Goal: Information Seeking & Learning: Understand process/instructions

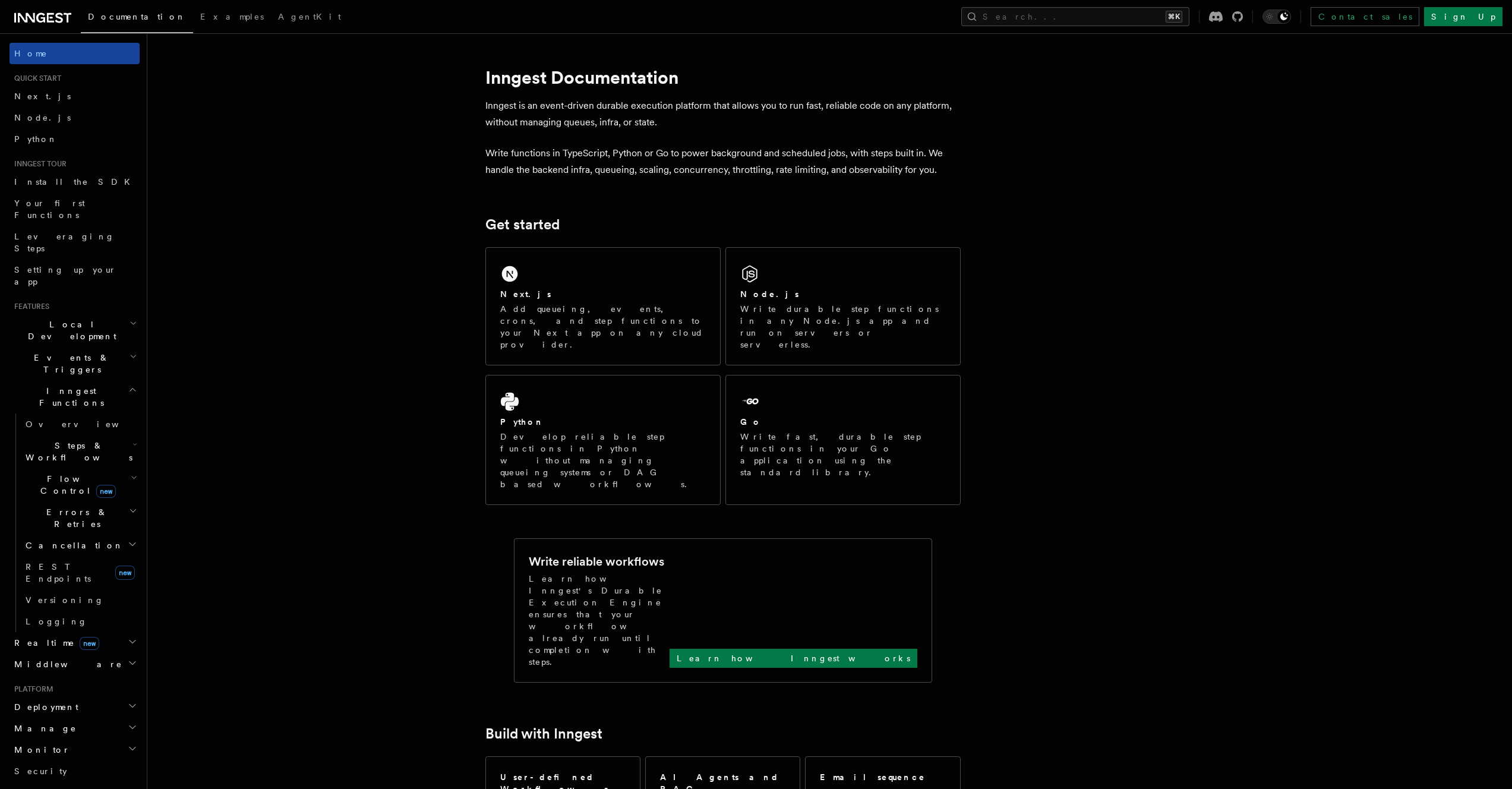
click at [79, 50] on link "Home" at bounding box center [74, 54] width 130 height 22
click at [76, 85] on li "Quick start Next.js Node.js Python" at bounding box center [74, 112] width 130 height 76
click at [75, 96] on link "Next.js" at bounding box center [74, 96] width 130 height 22
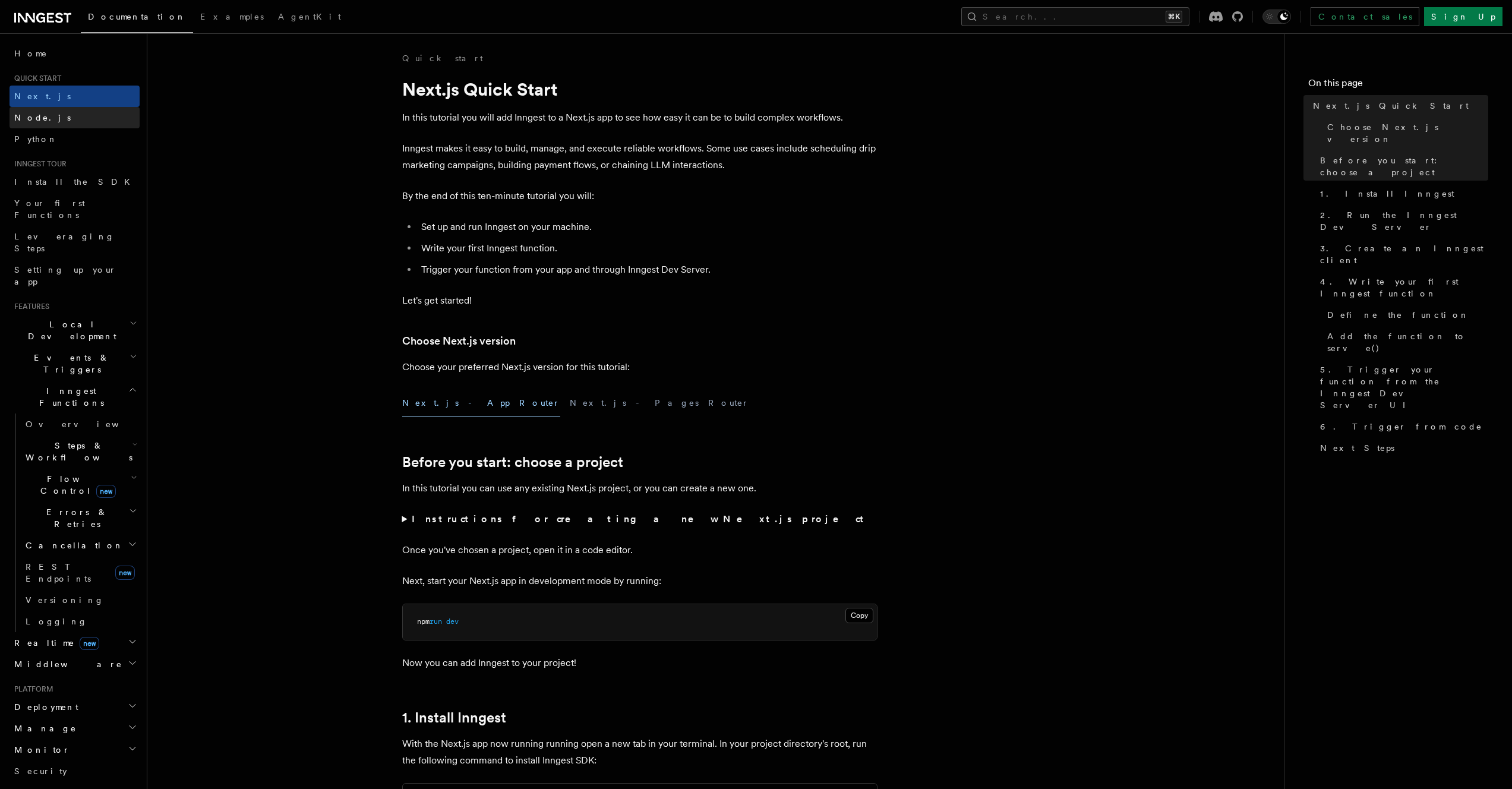
click at [65, 113] on link "Node.js" at bounding box center [74, 118] width 130 height 22
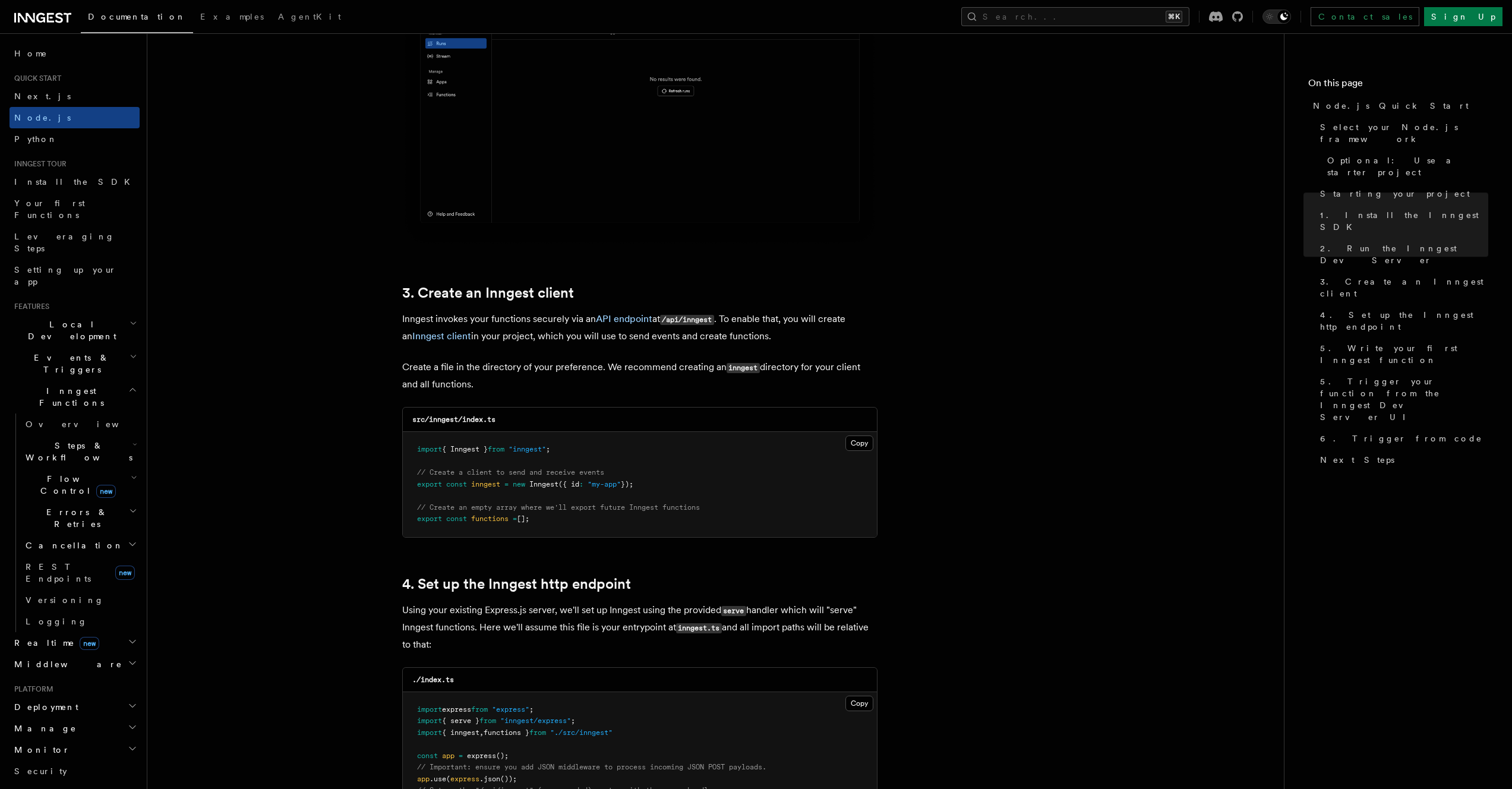
scroll to position [1379, 0]
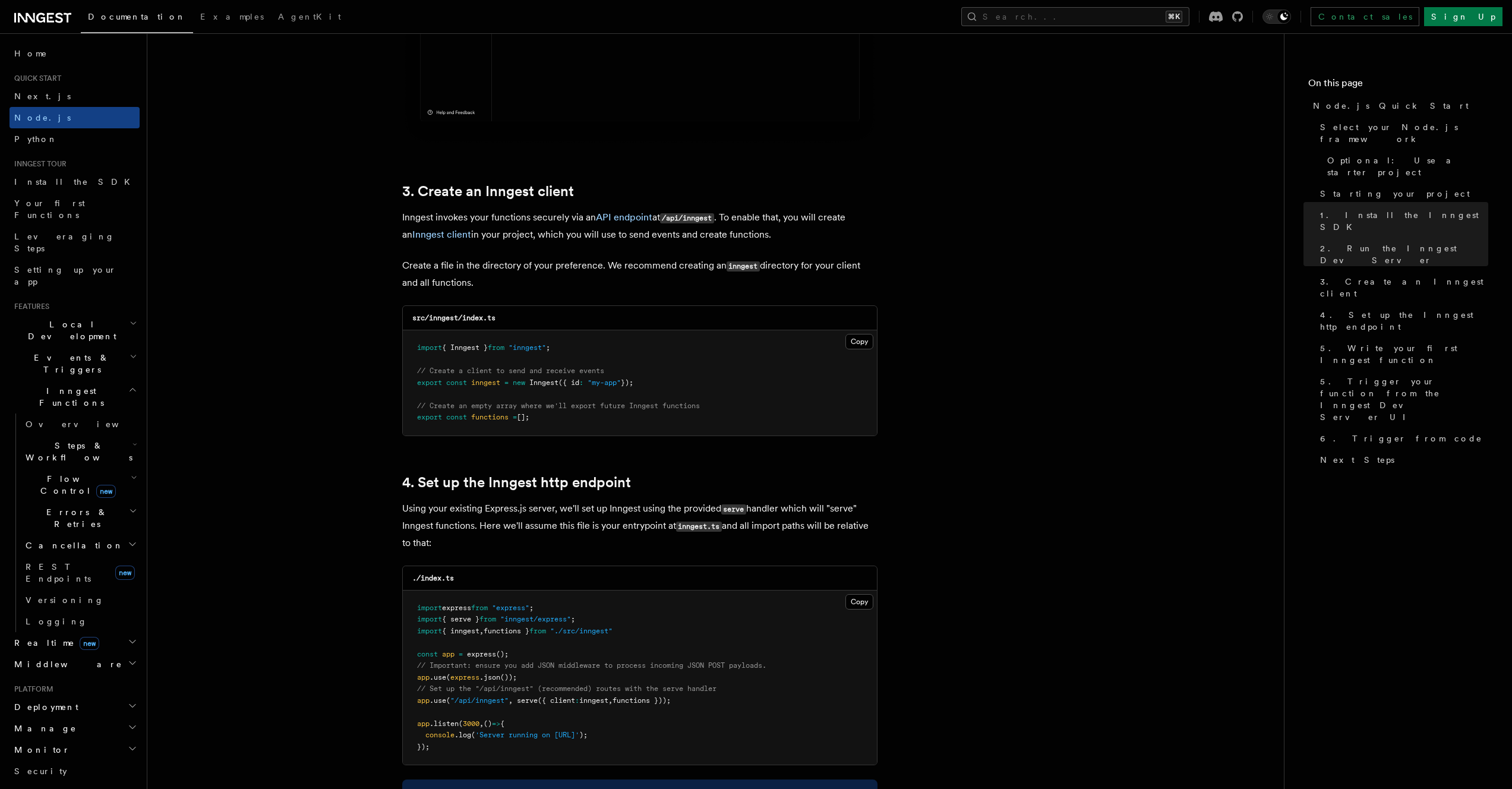
drag, startPoint x: 405, startPoint y: 350, endPoint x: 617, endPoint y: 355, distance: 212.1
click at [617, 355] on pre "import { Inngest } from "inngest" ; // Create a client to send and receive even…" at bounding box center [639, 382] width 474 height 105
copy code "import { Inngest } from "inngest" ;"
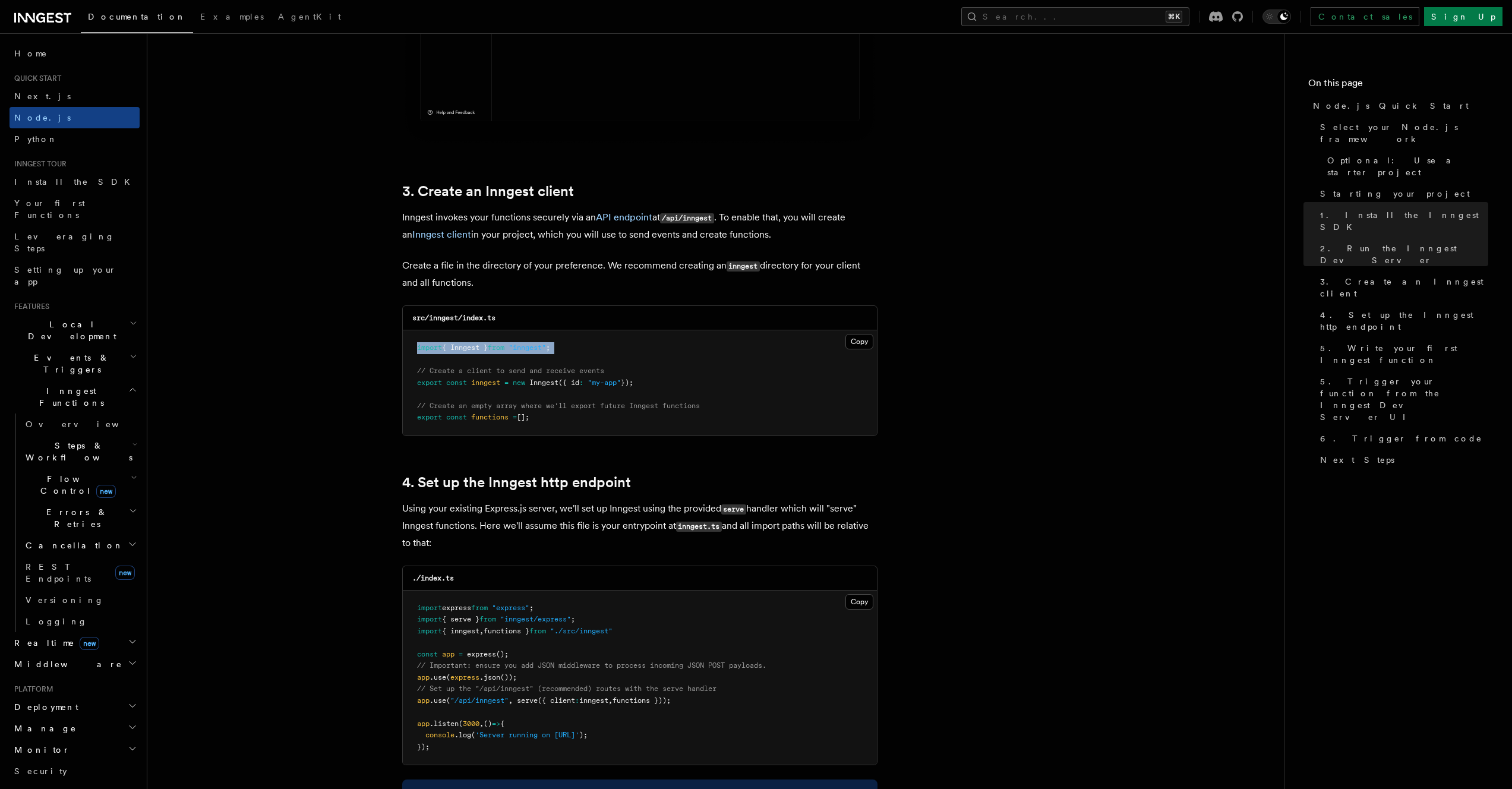
drag, startPoint x: 408, startPoint y: 385, endPoint x: 665, endPoint y: 381, distance: 257.0
click at [665, 381] on pre "import { Inngest } from "inngest" ; // Create a client to send and receive even…" at bounding box center [639, 382] width 474 height 105
click at [583, 415] on pre "import { Inngest } from "inngest" ; // Create a client to send and receive even…" at bounding box center [639, 382] width 474 height 105
drag, startPoint x: 583, startPoint y: 415, endPoint x: 401, endPoint y: 418, distance: 182.0
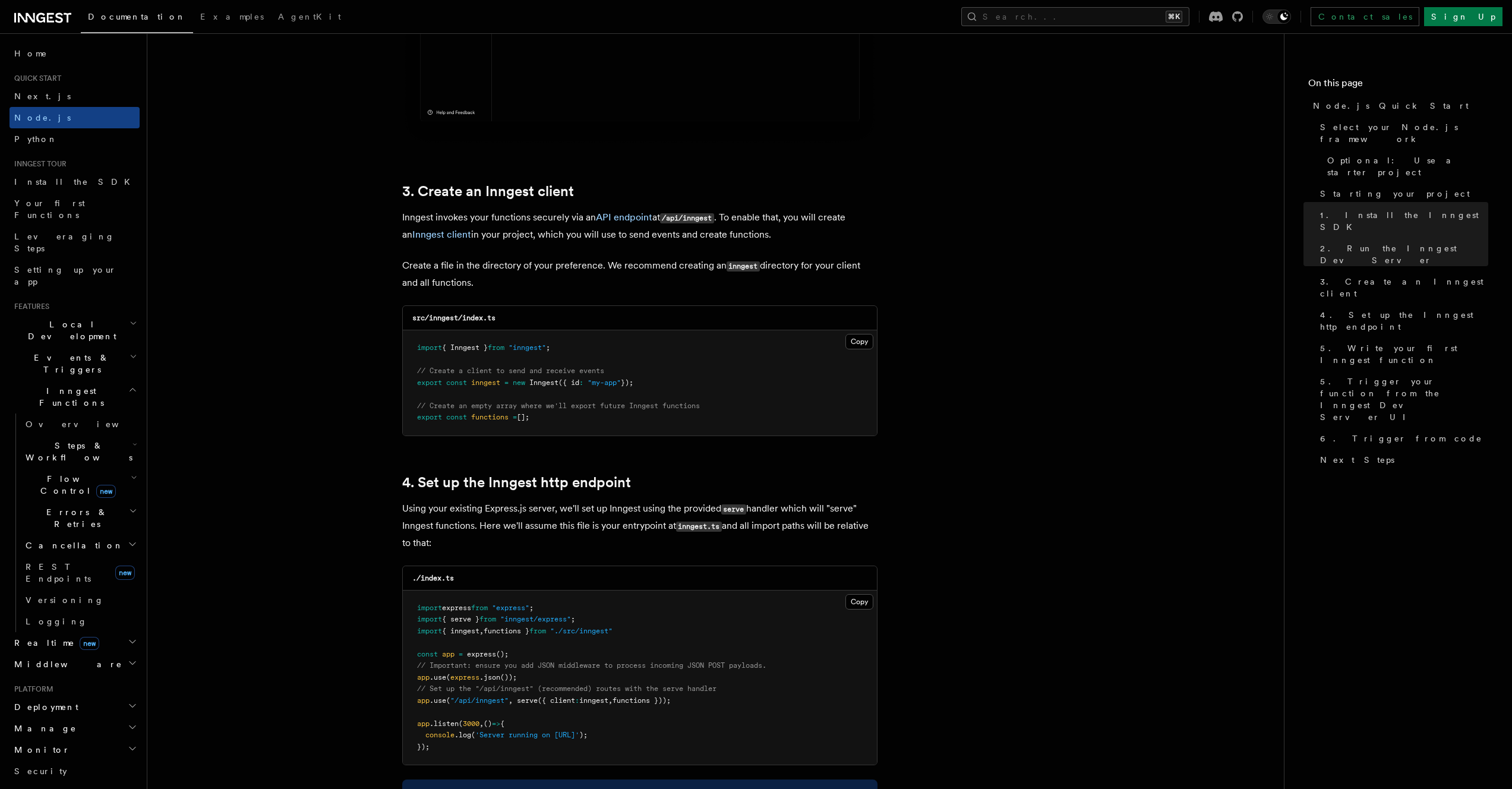
copy span "export const functions = [];"
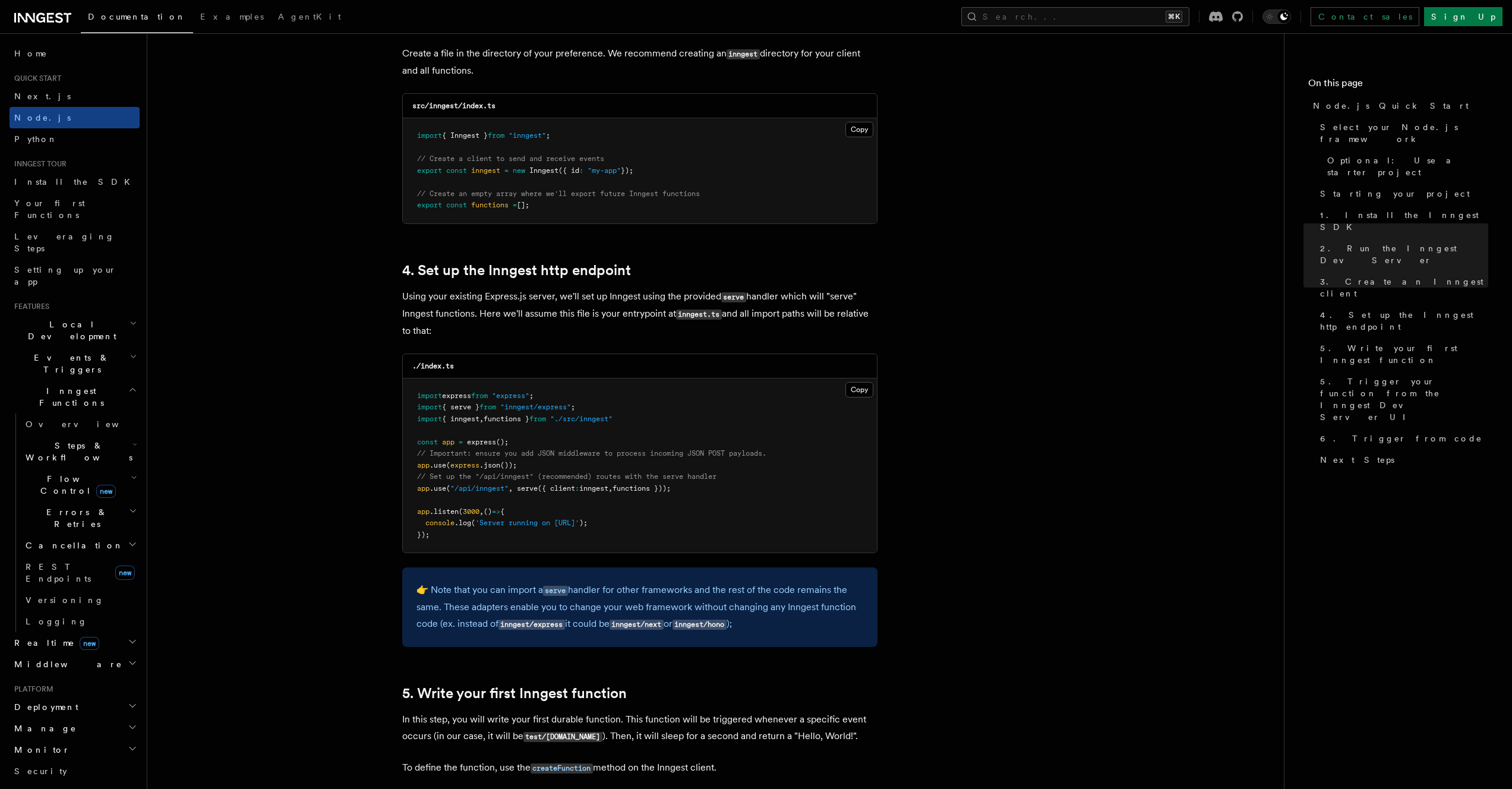
click at [638, 420] on pre "import express from "express" ; import { serve } from "inngest/express" ; impor…" at bounding box center [639, 465] width 474 height 174
drag, startPoint x: 531, startPoint y: 418, endPoint x: 457, endPoint y: 418, distance: 74.0
click at [457, 418] on span "import { inngest , functions } from "./src/inngest"" at bounding box center [514, 419] width 195 height 8
copy span "inngest , functions"
click at [72, 385] on span "Inngest Functions" at bounding box center [69, 397] width 119 height 23
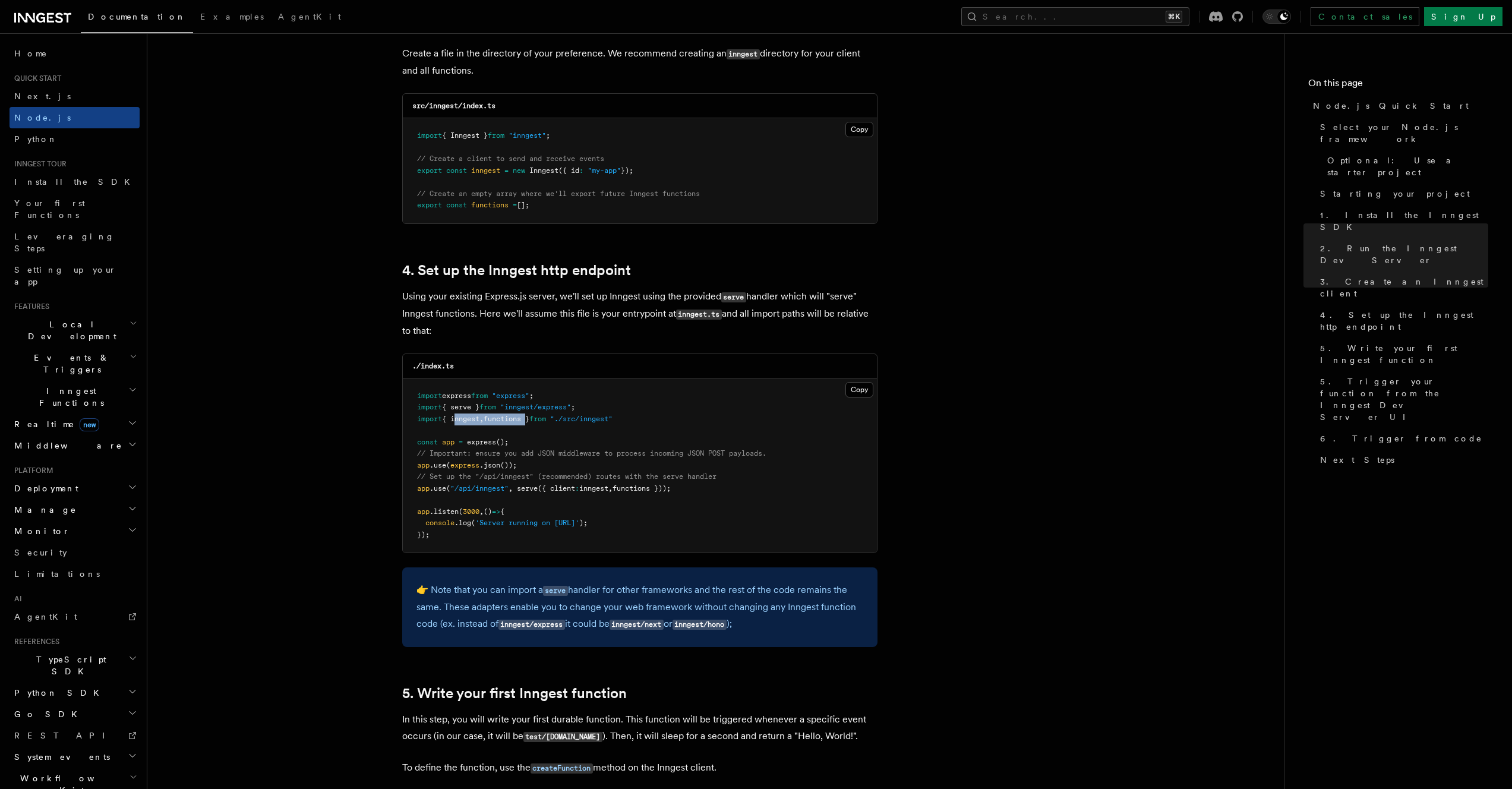
click at [72, 385] on span "Inngest Functions" at bounding box center [69, 397] width 119 height 23
click at [45, 439] on span "Steps & Workflows" at bounding box center [76, 451] width 111 height 23
click at [65, 439] on span "Steps & Workflows" at bounding box center [76, 451] width 111 height 23
click at [66, 413] on link "Overview" at bounding box center [80, 424] width 119 height 22
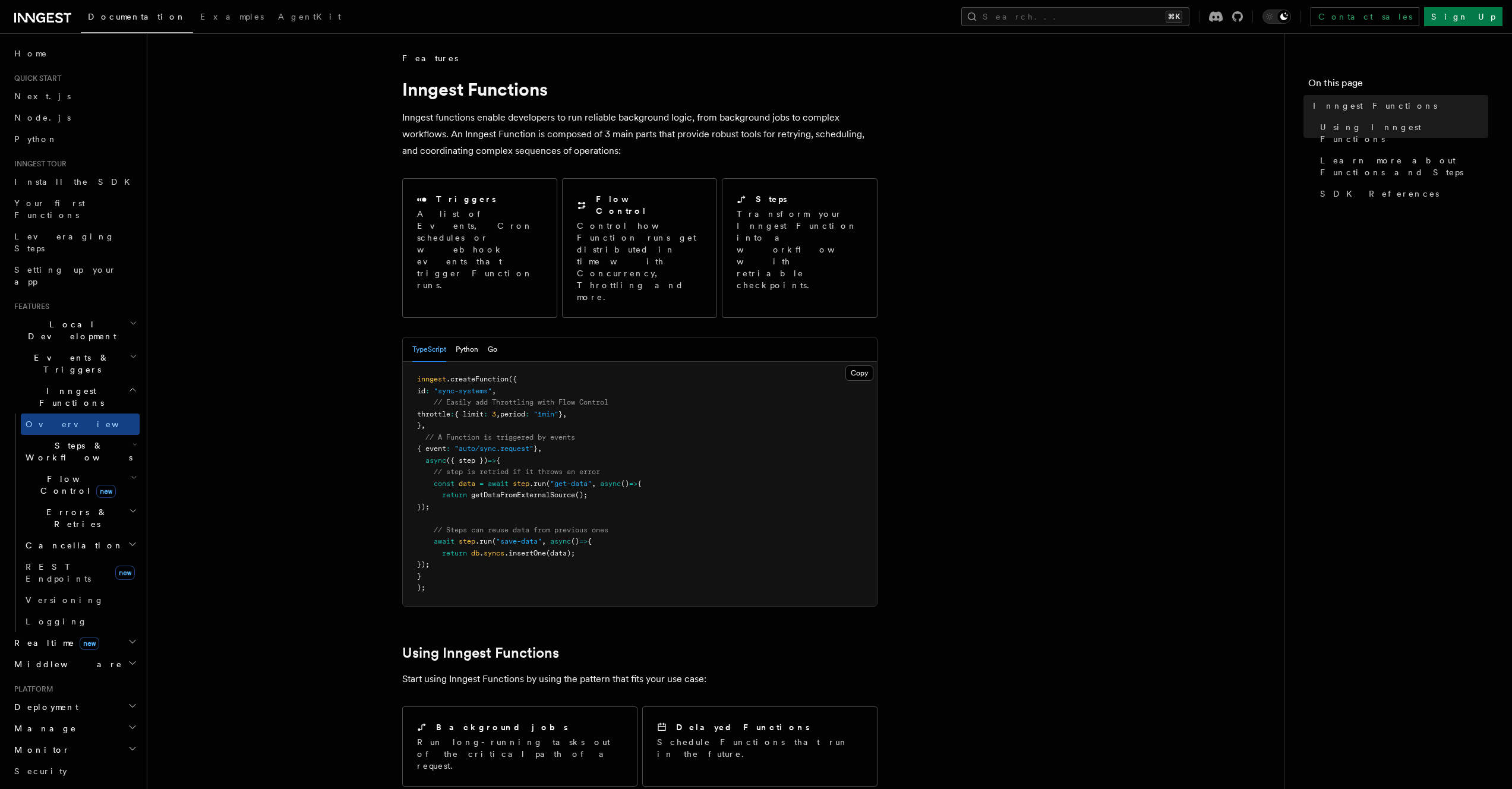
click at [539, 433] on span "// A Function is triggered by events" at bounding box center [500, 438] width 150 height 8
click at [603, 398] on span "// Easily add Throttling with Flow Control" at bounding box center [520, 402] width 174 height 8
click at [58, 439] on span "Steps & Workflows" at bounding box center [76, 451] width 111 height 23
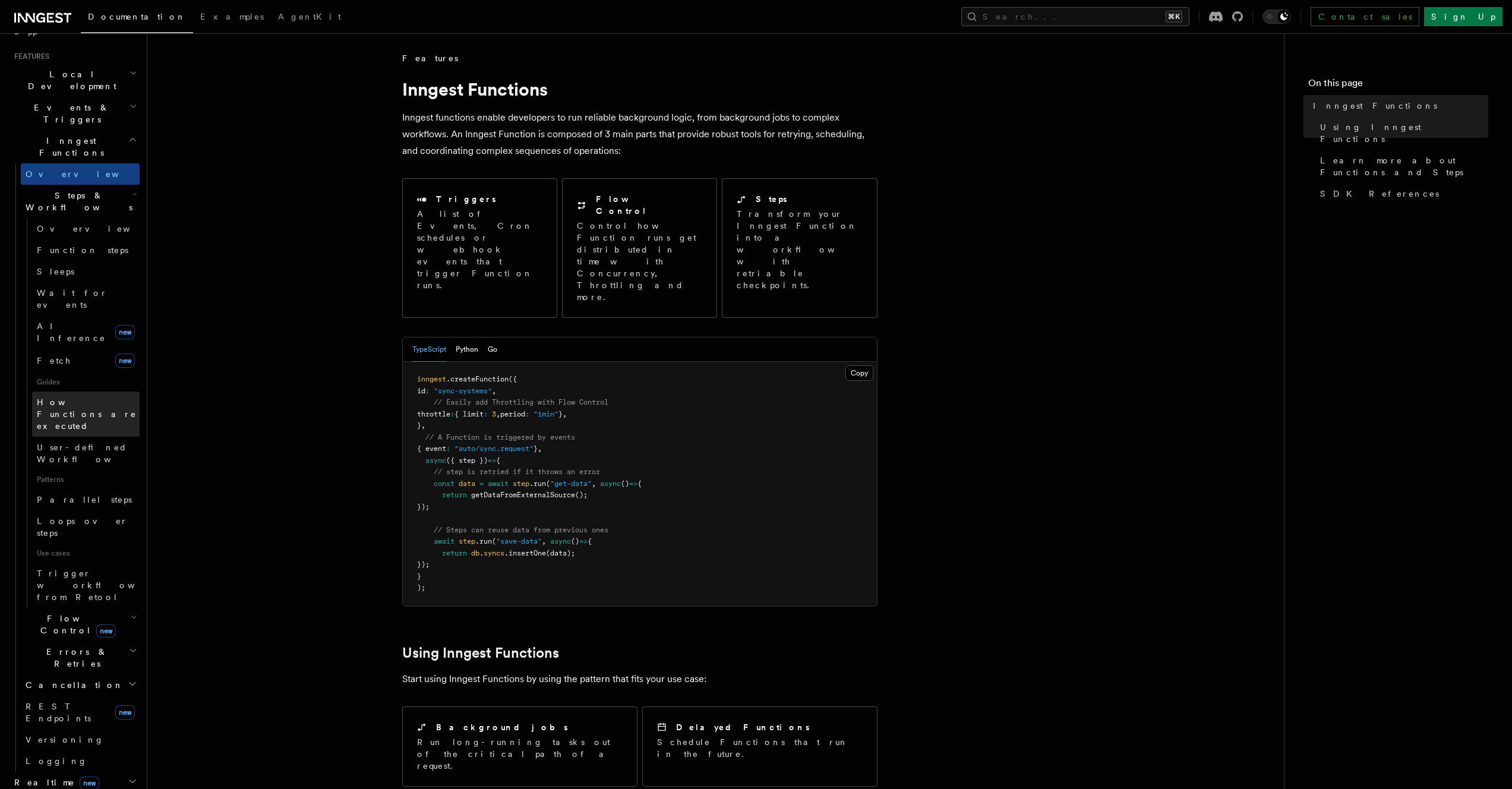
scroll to position [256, 0]
click at [131, 607] on icon "button" at bounding box center [134, 611] width 7 height 9
click at [109, 636] on h2 "Errors & Retries" at bounding box center [80, 652] width 119 height 34
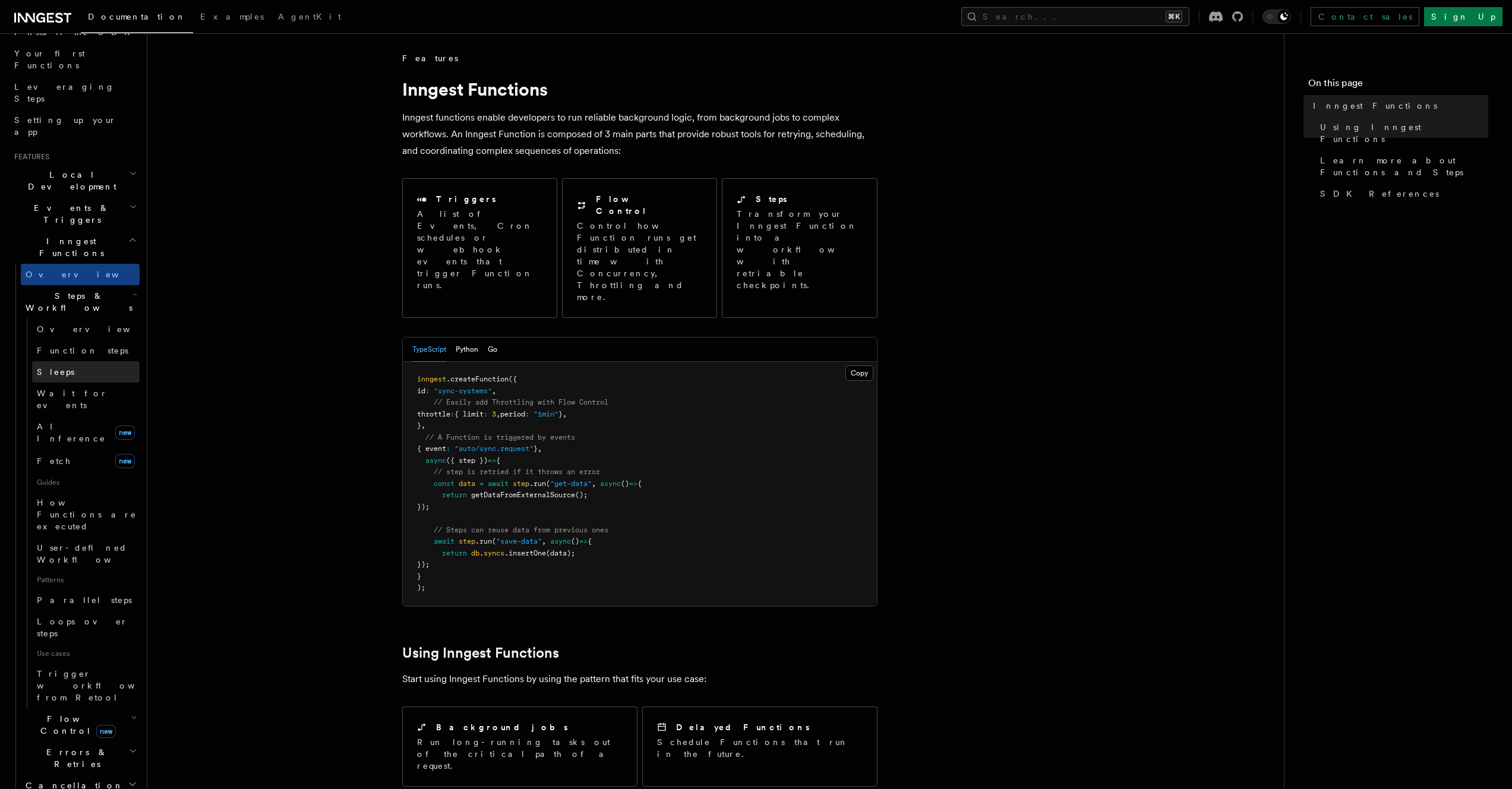
scroll to position [0, 0]
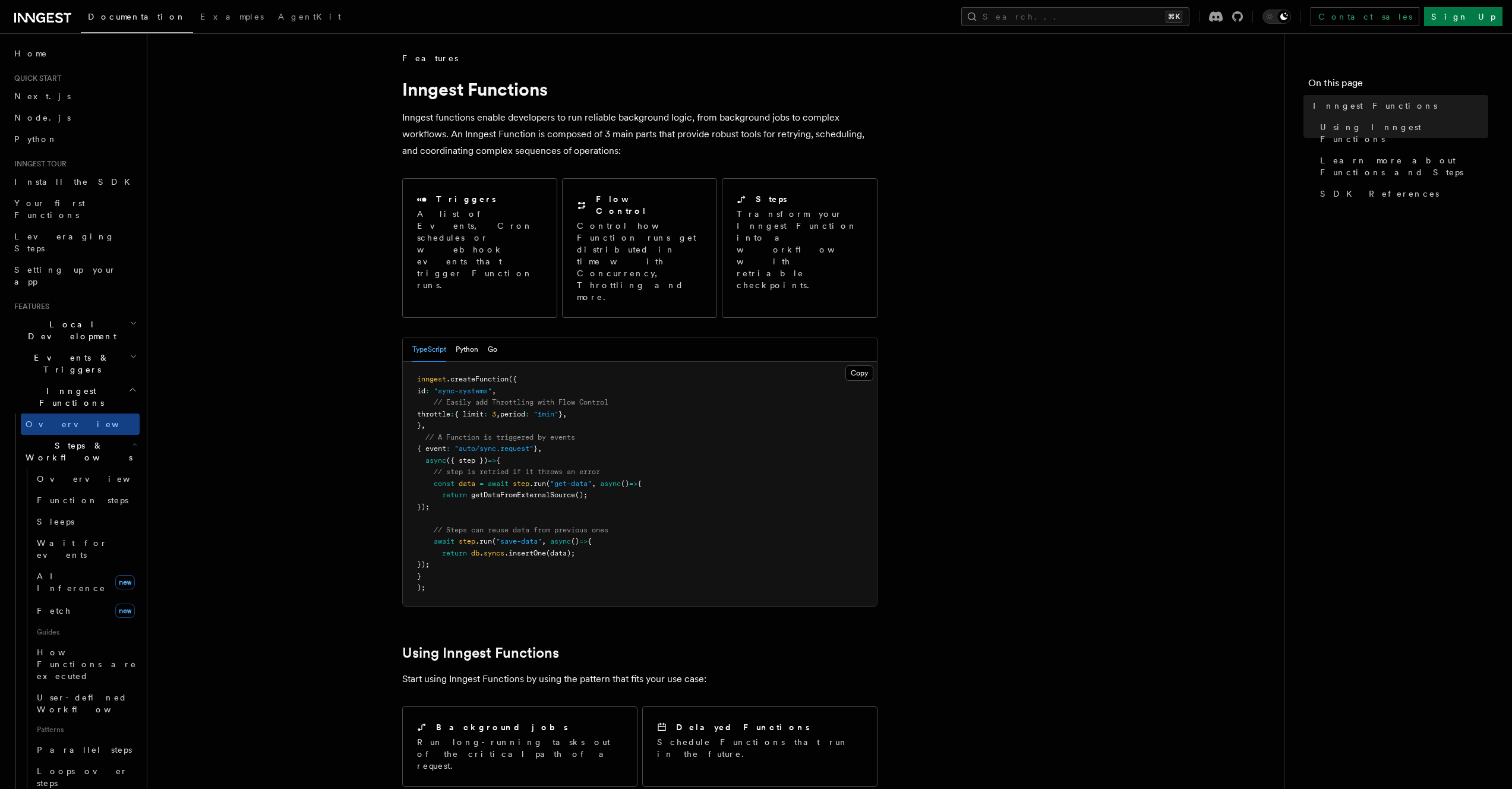
click at [85, 347] on h2 "Events & Triggers" at bounding box center [74, 364] width 130 height 34
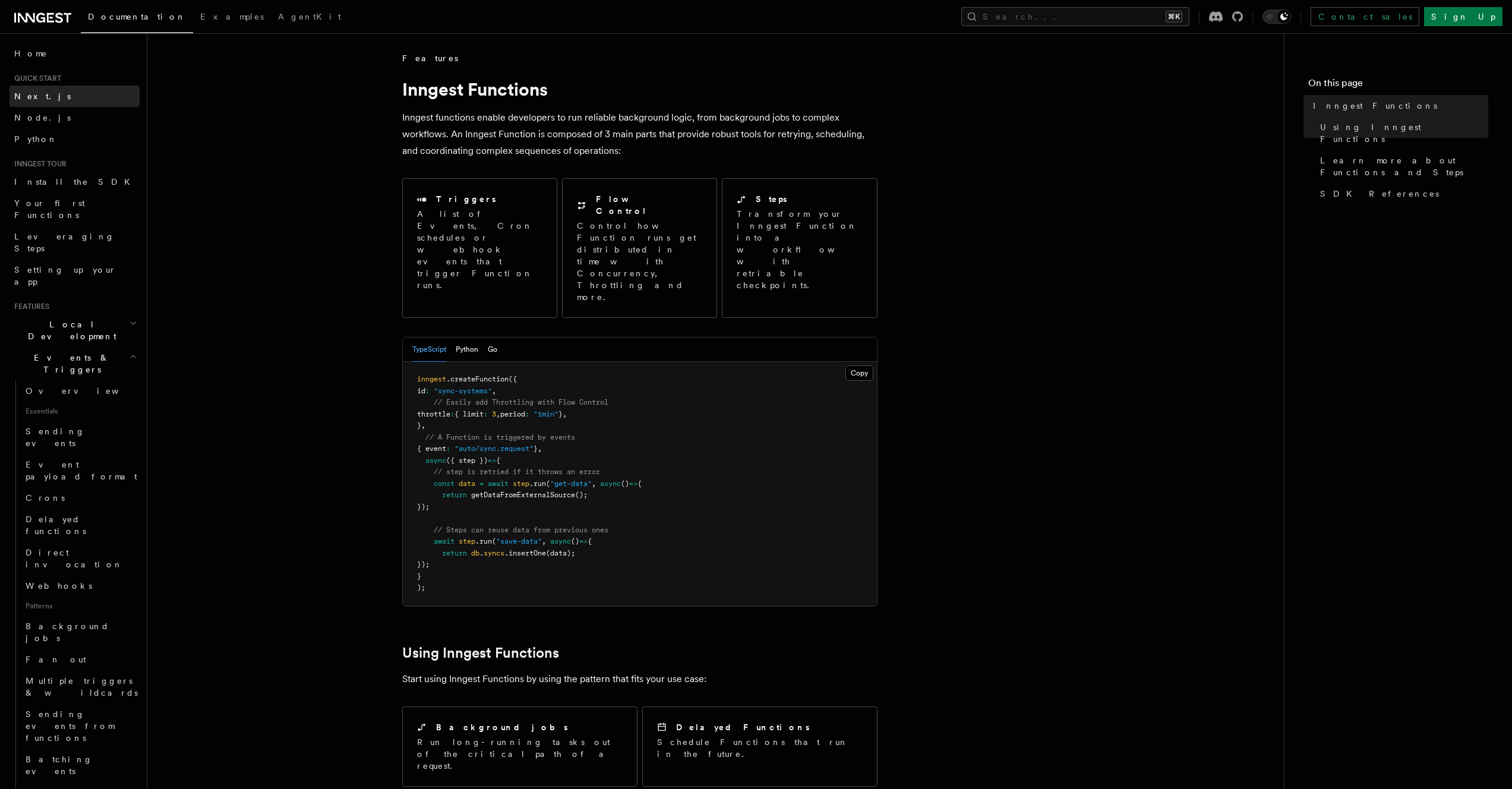
click at [44, 92] on link "Next.js" at bounding box center [74, 96] width 130 height 22
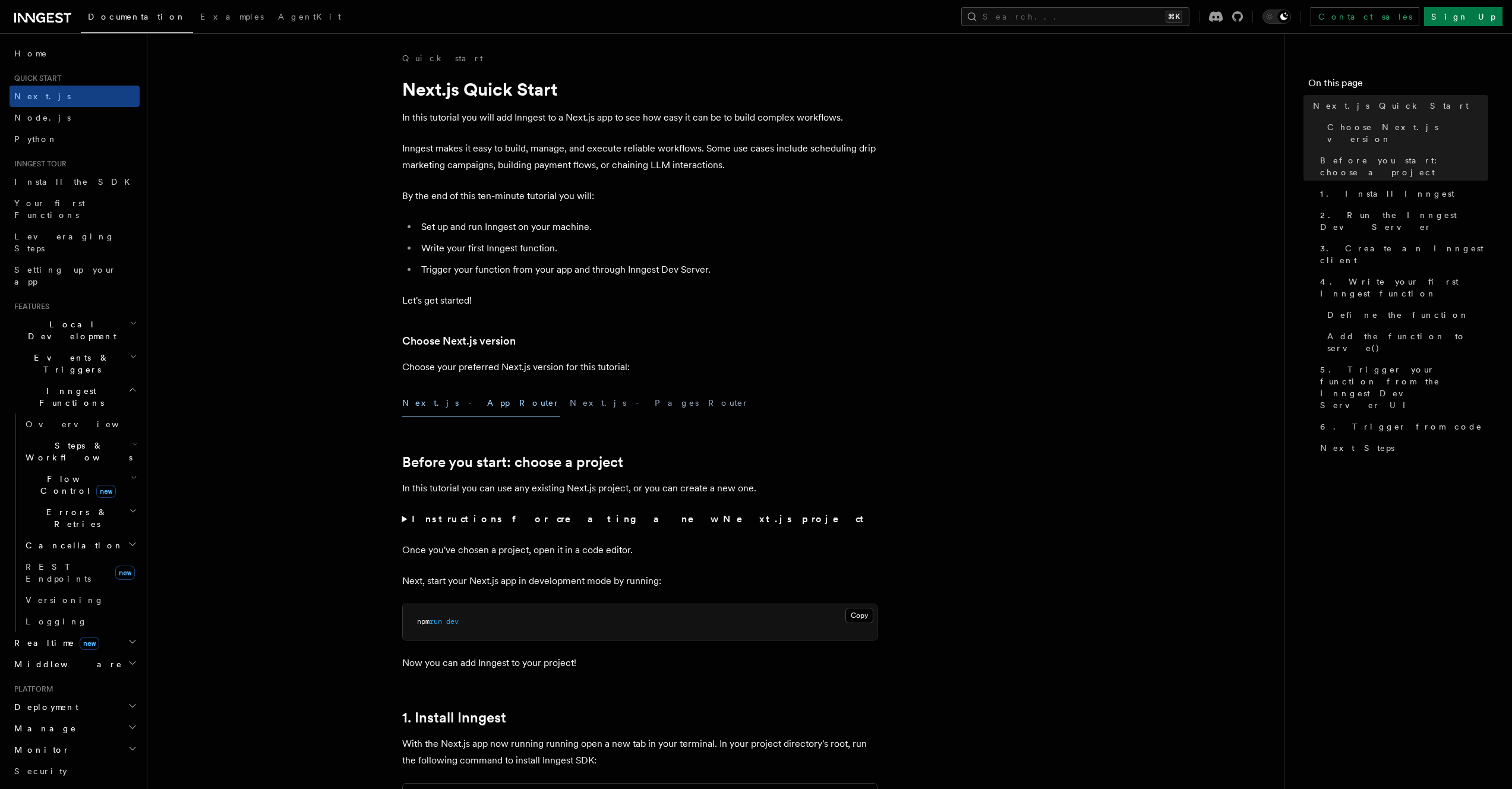
click at [44, 78] on span "Quick start" at bounding box center [35, 78] width 52 height 9
drag, startPoint x: 184, startPoint y: 23, endPoint x: 176, endPoint y: 20, distance: 8.5
click at [193, 22] on link "Examples" at bounding box center [231, 18] width 78 height 29
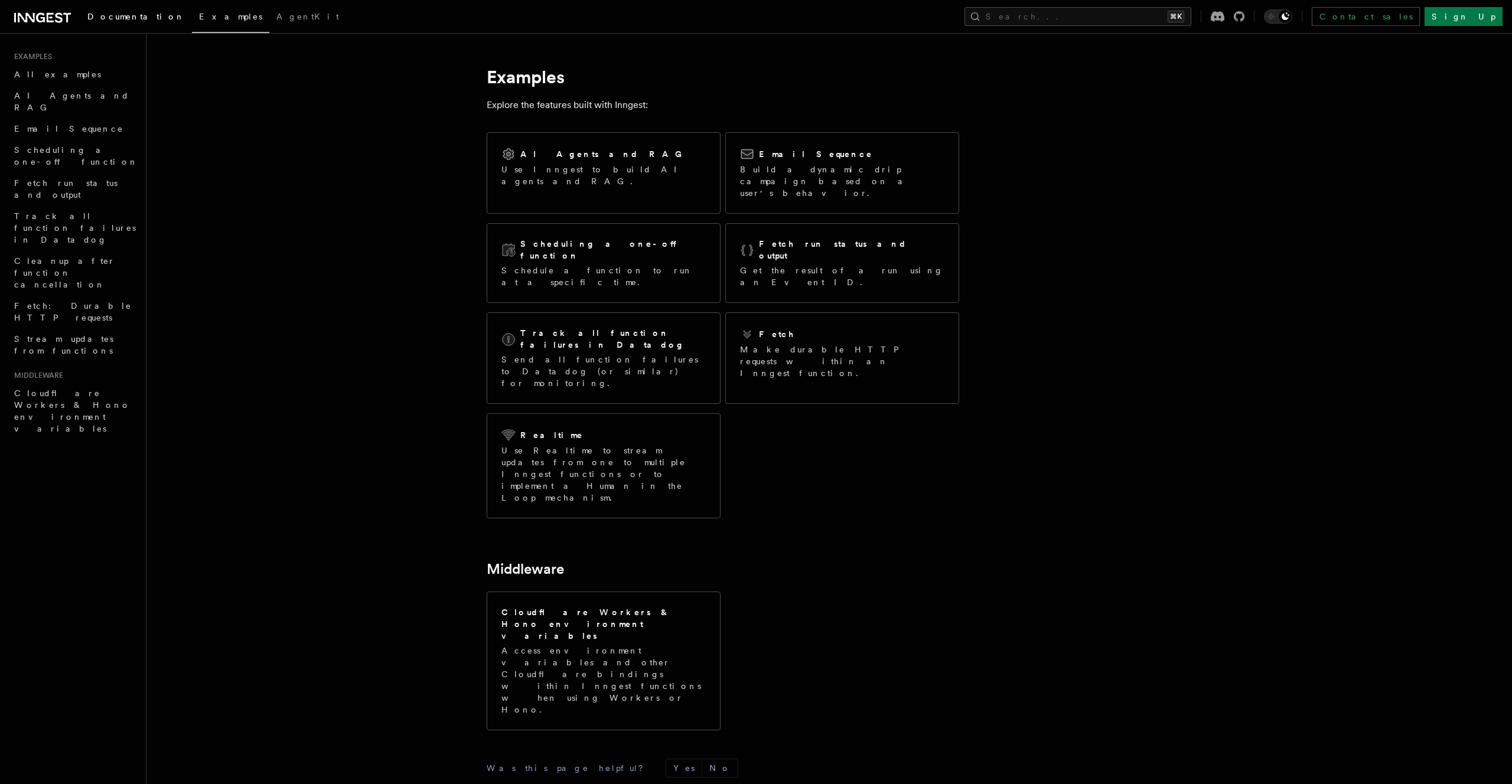
click at [131, 16] on span "Documentation" at bounding box center [136, 16] width 98 height 9
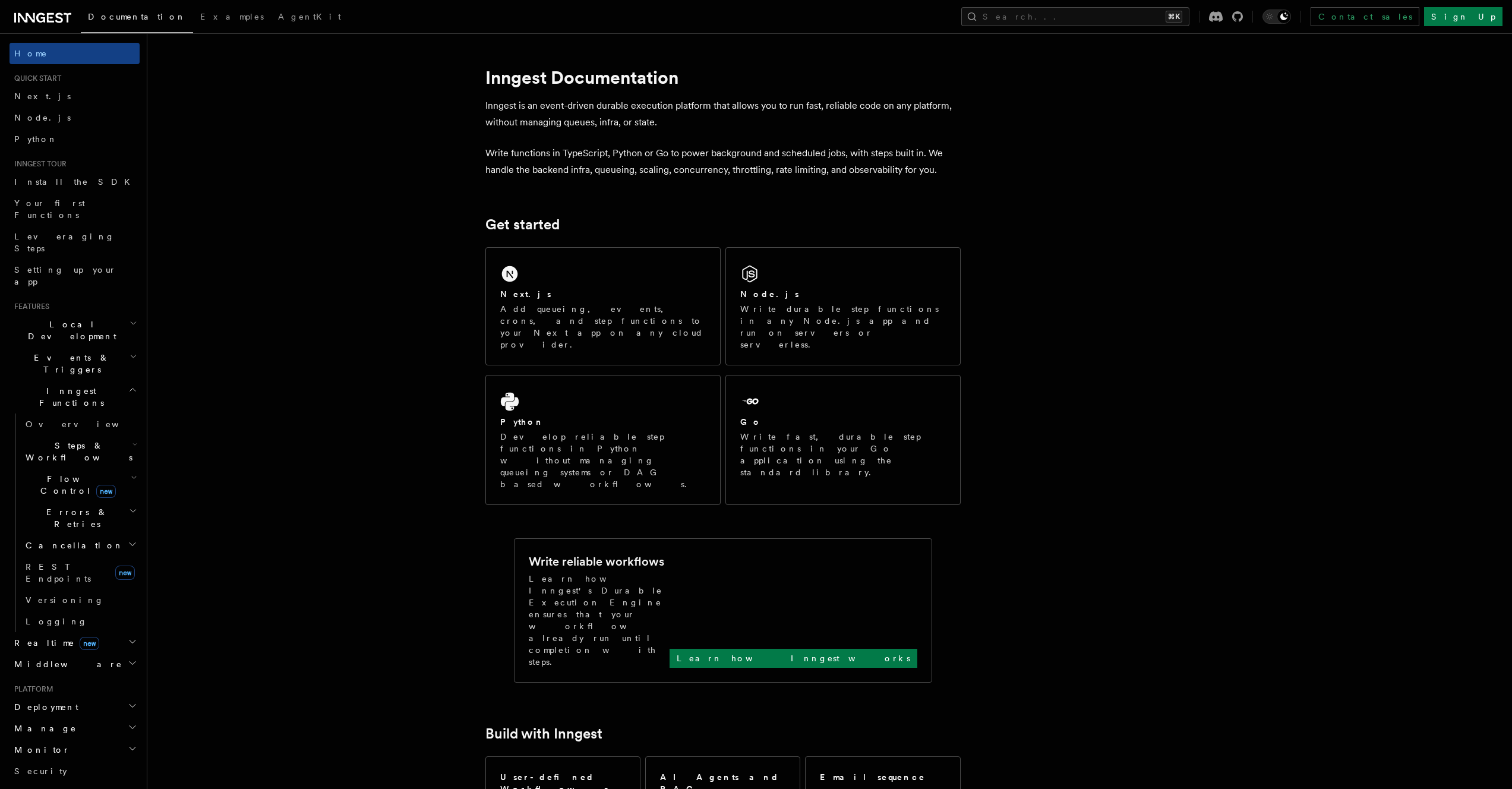
click at [61, 14] on icon at bounding box center [59, 18] width 8 height 10
click at [106, 18] on span "Documentation" at bounding box center [137, 16] width 98 height 9
click at [106, 17] on span "Documentation" at bounding box center [137, 16] width 98 height 9
click at [286, 5] on div "Documentation Examples AgentKit Search... ⌘K Contact sales Sign Up" at bounding box center [756, 17] width 1512 height 34
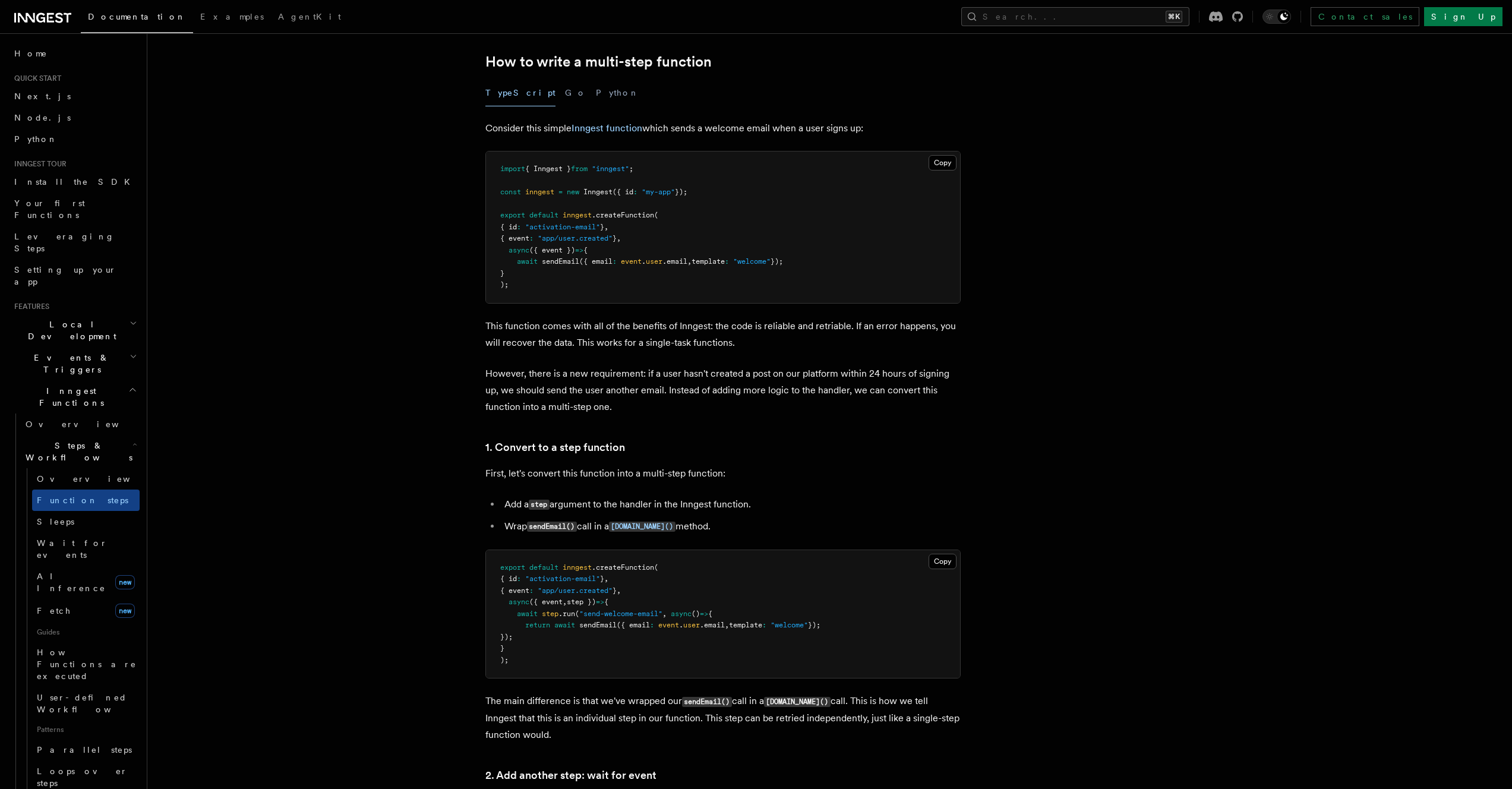
scroll to position [496, 0]
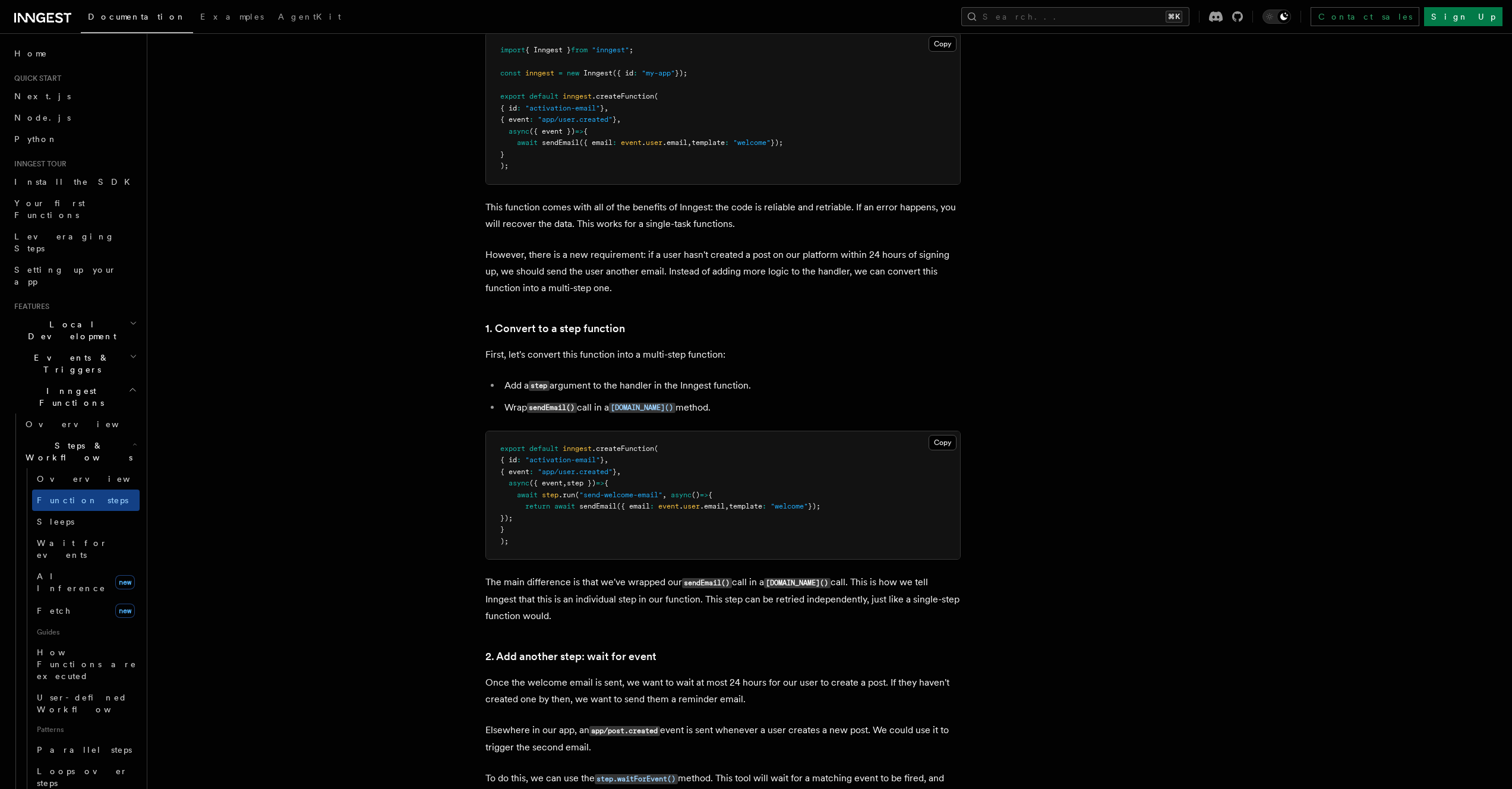
click at [660, 458] on pre "export default inngest .createFunction ( { id : "activation-email" } , { event …" at bounding box center [723, 495] width 474 height 128
drag, startPoint x: 597, startPoint y: 470, endPoint x: 490, endPoint y: 461, distance: 107.4
click at [490, 461] on pre "export default inngest .createFunction ( { id : "activation-email" } , { event …" at bounding box center [723, 495] width 474 height 128
copy code "{ id : "activation-email" } , { event : "app/user.created" } ,"
click at [603, 502] on span "sendEmail" at bounding box center [598, 506] width 38 height 8
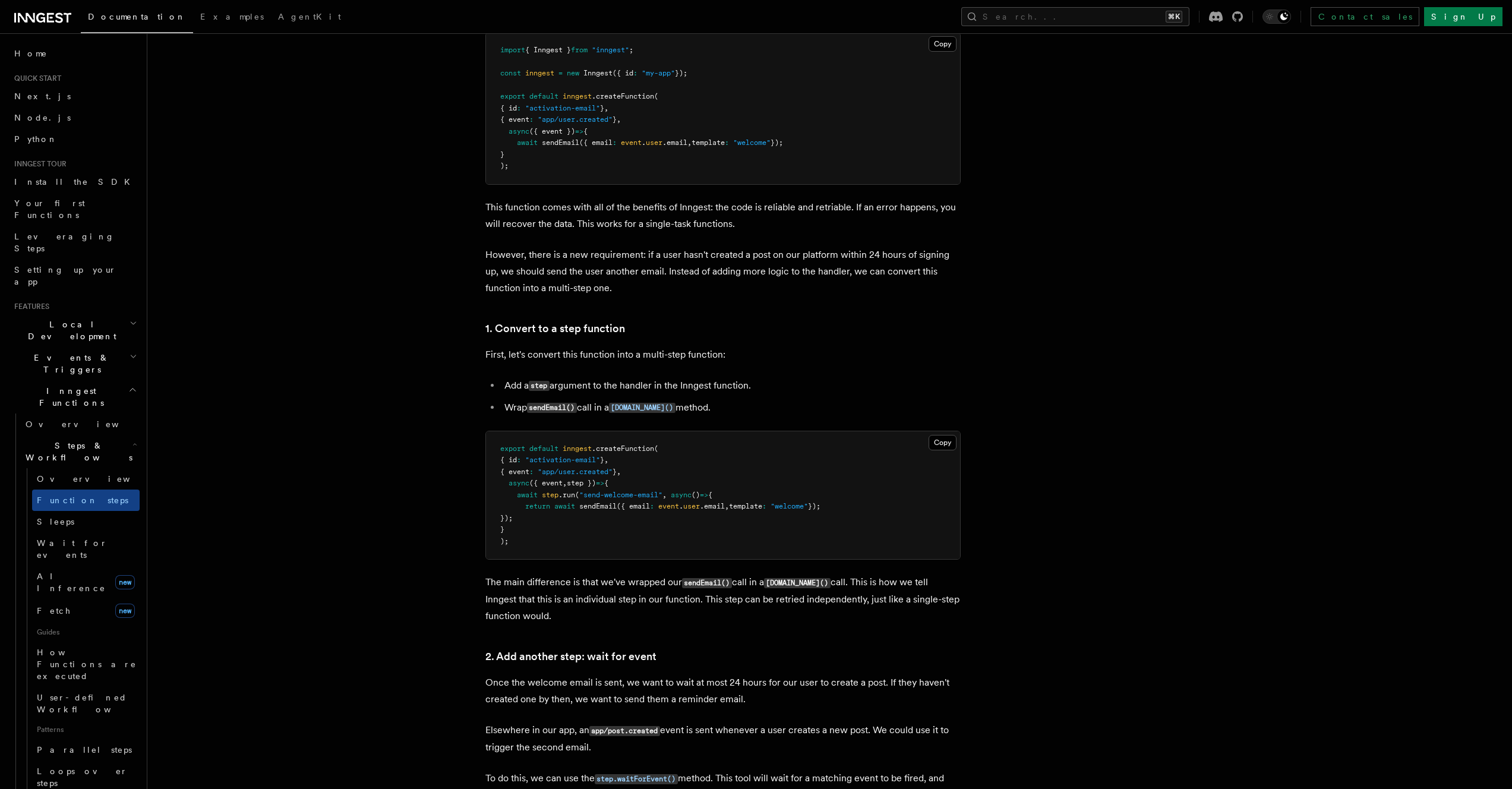
drag, startPoint x: 507, startPoint y: 483, endPoint x: 662, endPoint y: 527, distance: 161.1
click at [662, 527] on pre "export default inngest .createFunction ( { id : "activation-email" } , { event …" at bounding box center [723, 495] width 474 height 128
copy code "async ({ event , step }) => { await step .run ( "send-welcome-email" , async ()…"
